Goal: Check status

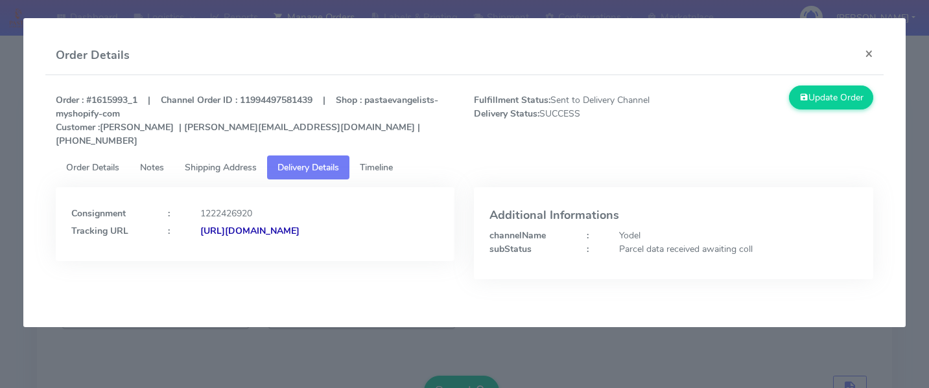
scroll to position [345, 0]
click at [245, 321] on modal-container "Order Details × Order : #1615993_1 | Channel Order ID : 11994497581439 | Shop :…" at bounding box center [464, 194] width 929 height 388
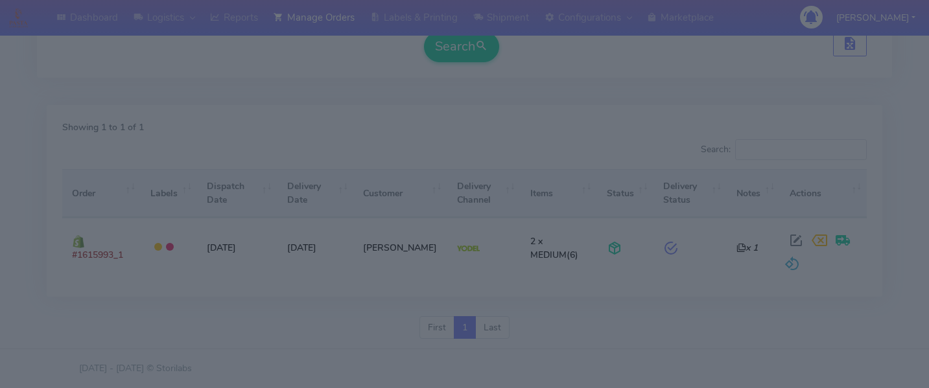
scroll to position [0, 0]
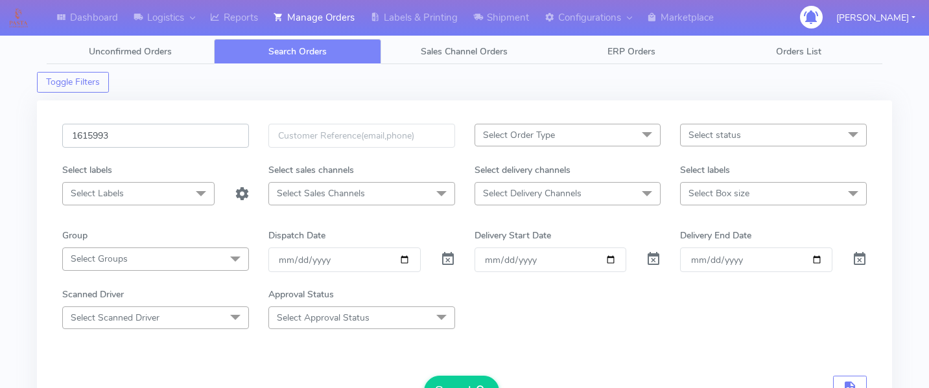
click at [153, 137] on input "1615993" at bounding box center [155, 136] width 187 height 24
type input "1"
paste input "1615624"
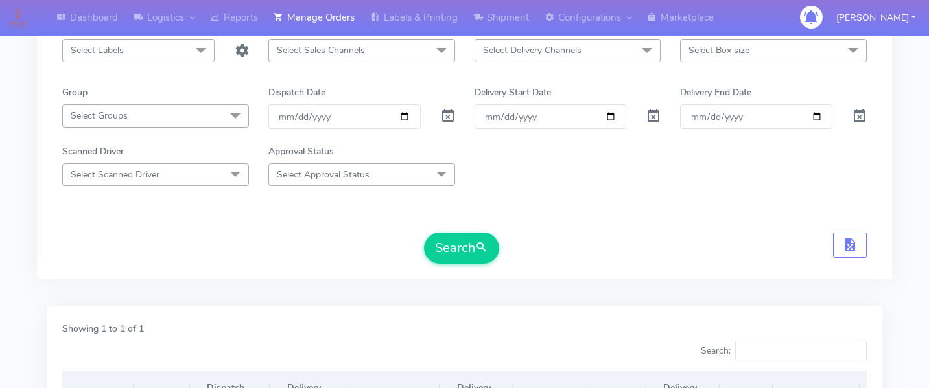
scroll to position [166, 0]
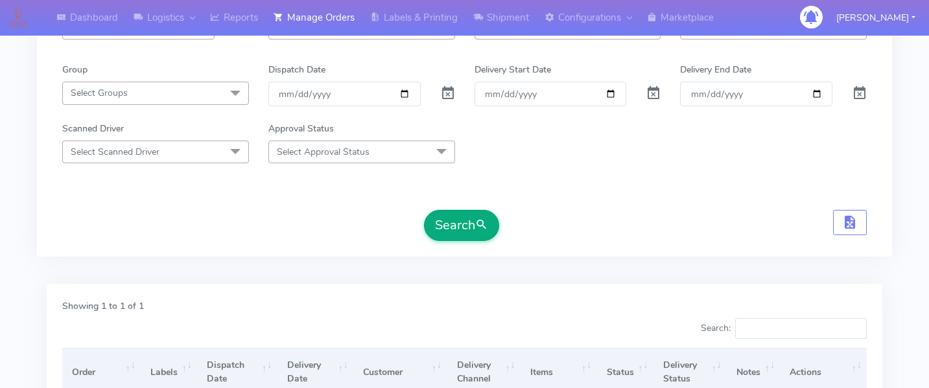
type input "1615624"
click at [475, 226] on button "Search" at bounding box center [461, 225] width 75 height 31
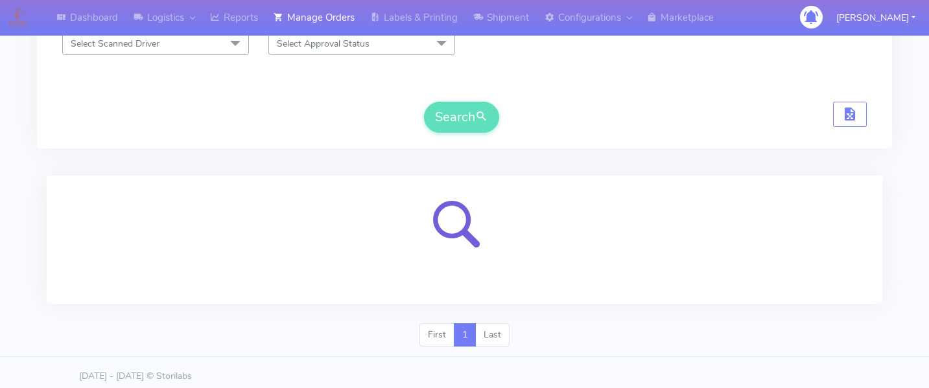
scroll to position [281, 0]
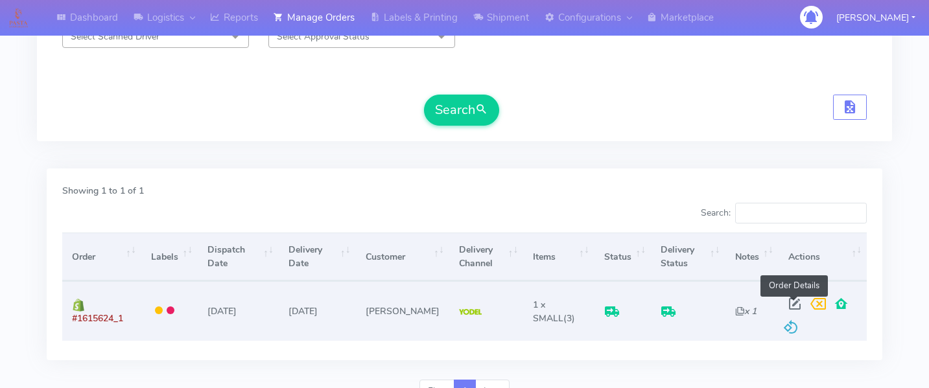
click at [796, 306] on span at bounding box center [794, 307] width 23 height 12
select select "5"
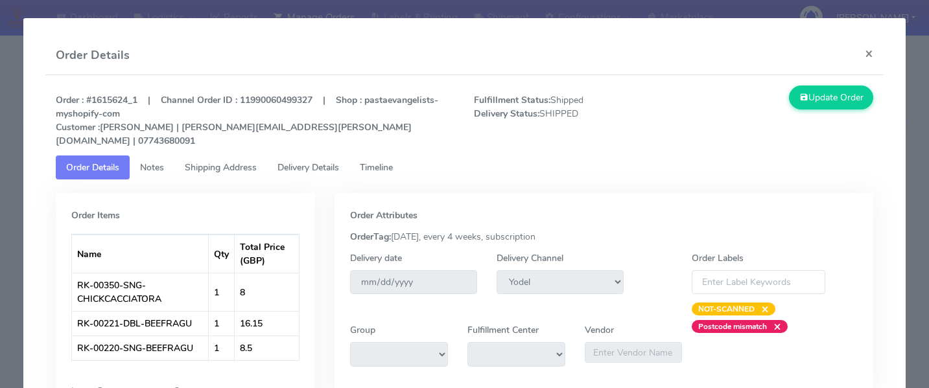
click at [329, 161] on span "Delivery Details" at bounding box center [308, 167] width 62 height 12
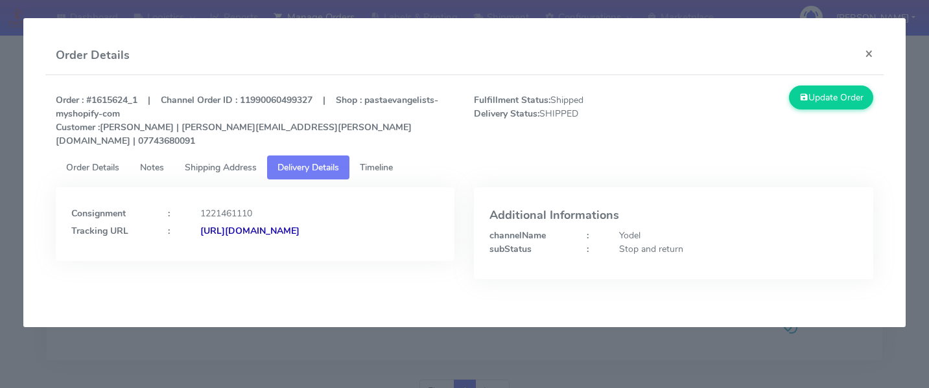
click at [400, 156] on link "Timeline" at bounding box center [376, 168] width 54 height 24
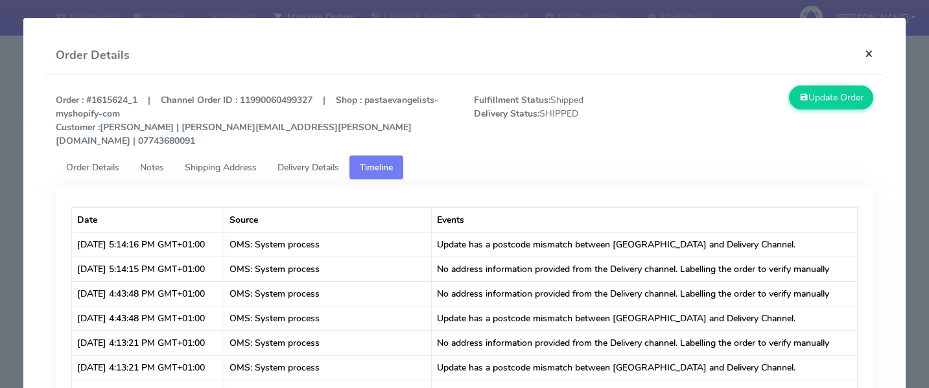
click at [864, 57] on button "×" at bounding box center [868, 53] width 29 height 34
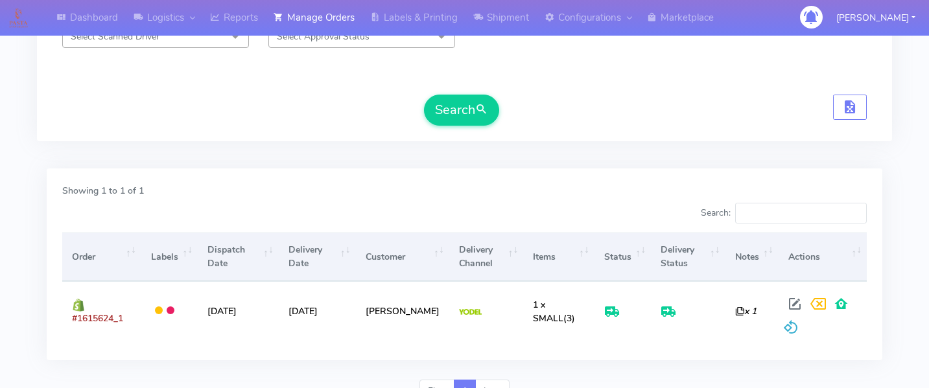
click at [864, 161] on div "Showing 1 to 1 of 1 Search: Order Labels Dispatch Date Delivery Date Customer D…" at bounding box center [464, 270] width 855 height 219
